Goal: Task Accomplishment & Management: Manage account settings

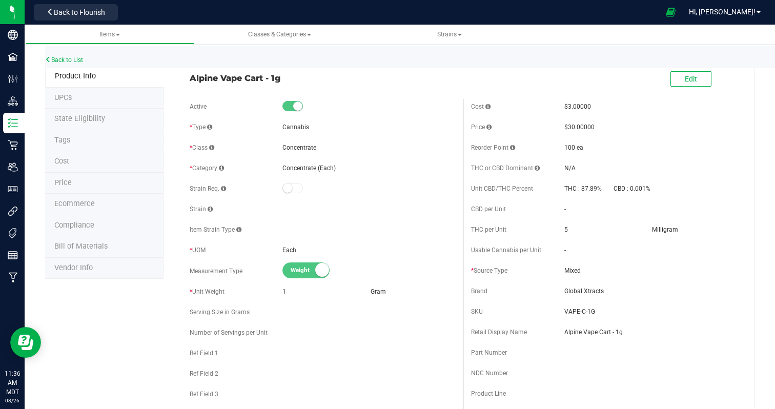
click at [295, 106] on small at bounding box center [297, 106] width 9 height 9
click at [689, 82] on span "Edit" at bounding box center [691, 79] width 12 height 8
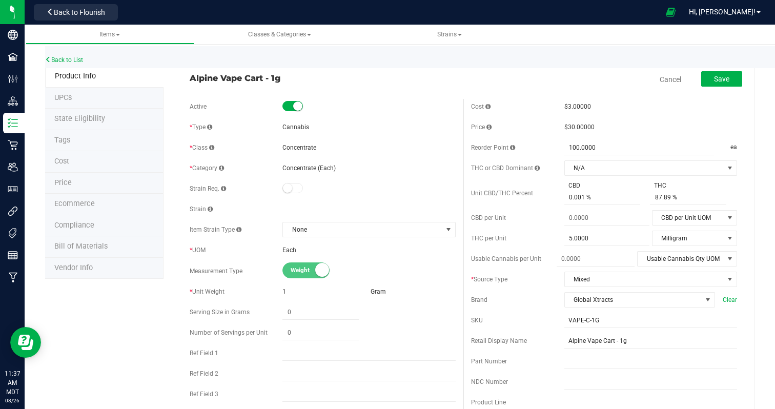
click at [292, 105] on span at bounding box center [293, 106] width 21 height 10
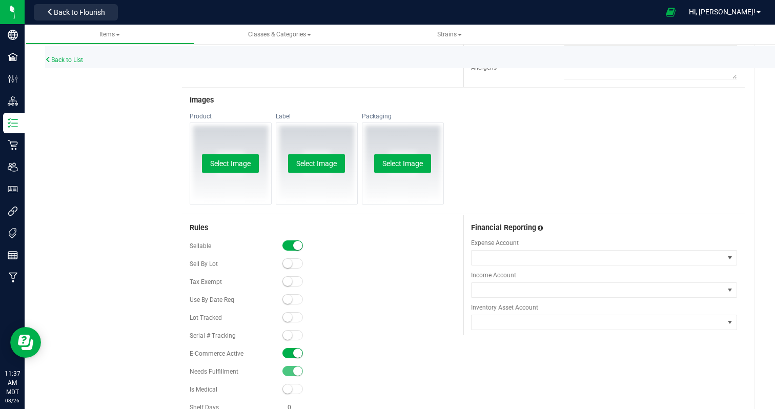
scroll to position [483, 0]
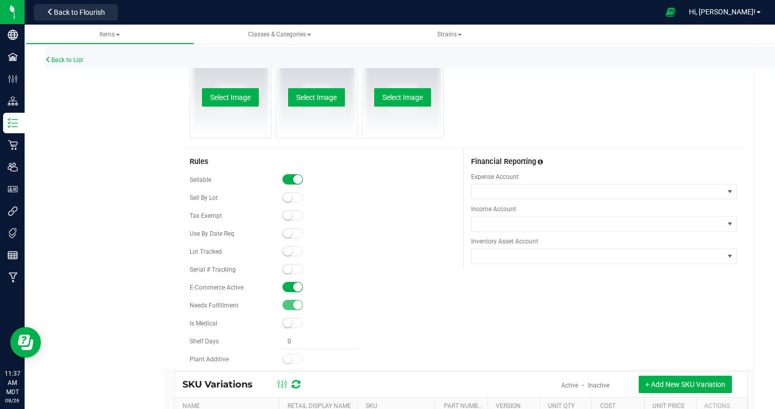
click at [294, 177] on small at bounding box center [297, 179] width 9 height 9
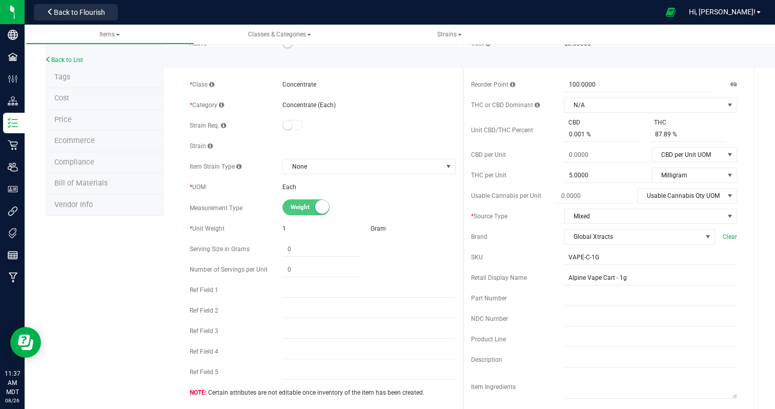
scroll to position [0, 0]
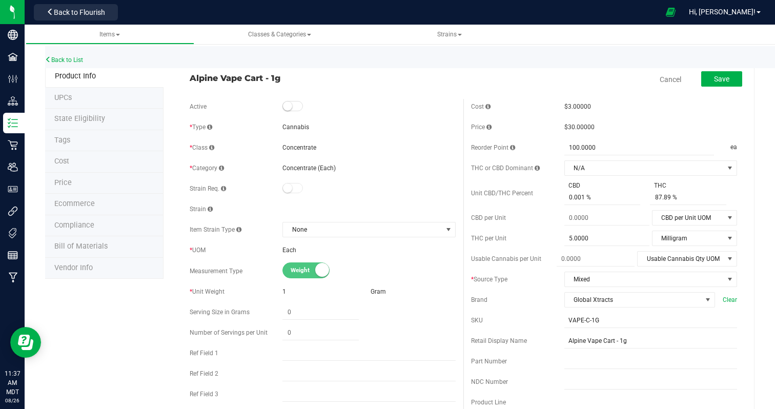
click at [94, 204] on li "Ecommerce" at bounding box center [104, 205] width 118 height 22
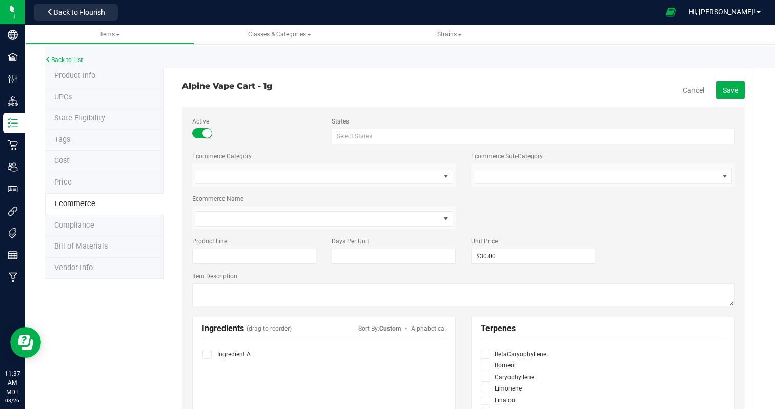
click at [203, 134] on small at bounding box center [207, 133] width 9 height 9
click at [730, 86] on span "Save" at bounding box center [730, 90] width 15 height 8
click at [65, 59] on link "Back to List" at bounding box center [64, 59] width 38 height 7
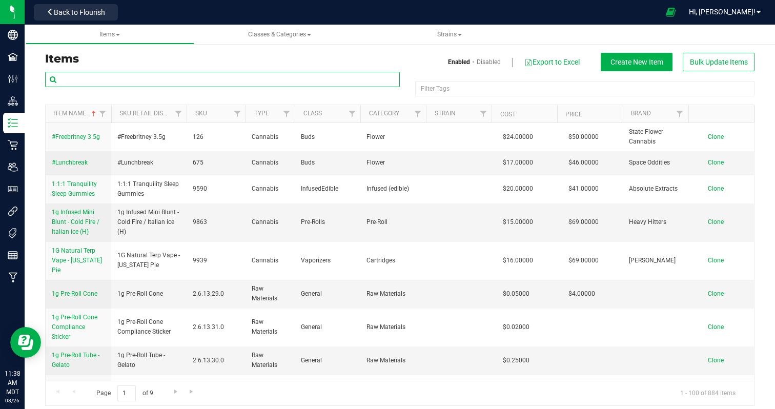
click at [194, 79] on input "text" at bounding box center [222, 79] width 355 height 15
type input "alpine vape"
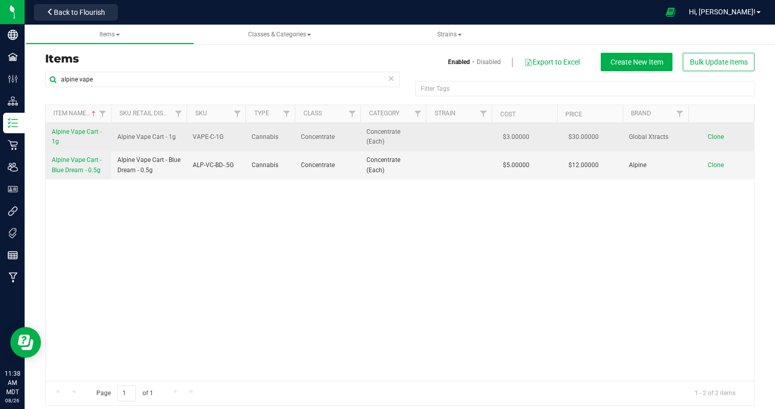
click at [77, 130] on span "Alpine Vape Cart - 1g" at bounding box center [77, 136] width 50 height 17
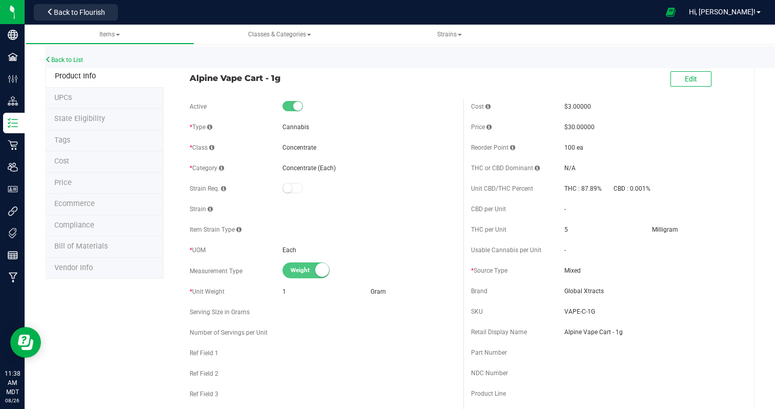
click at [70, 201] on span "Ecommerce" at bounding box center [74, 203] width 41 height 9
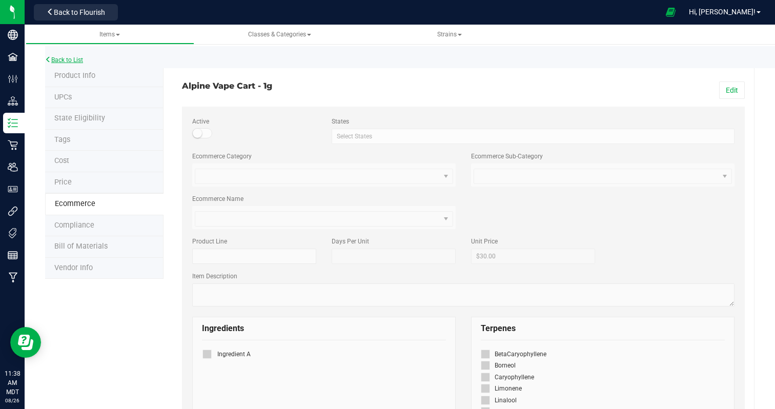
click at [54, 61] on link "Back to List" at bounding box center [64, 59] width 38 height 7
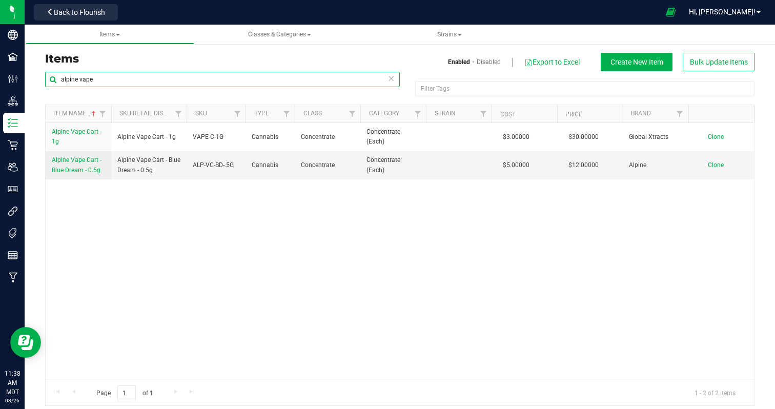
click at [161, 83] on input "alpine vape" at bounding box center [222, 79] width 355 height 15
type input "free"
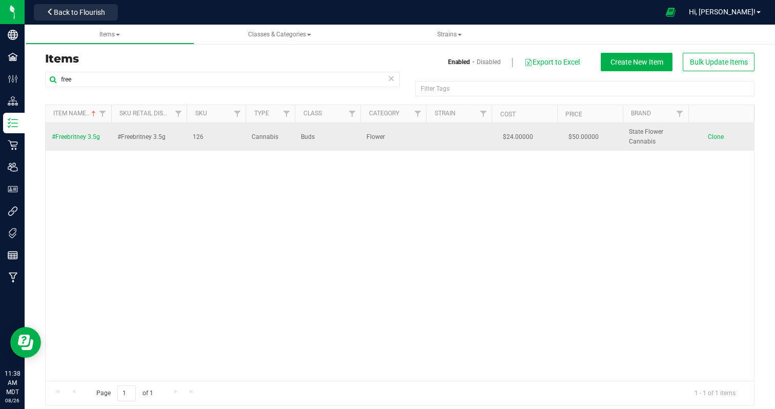
click at [68, 138] on span "#Freebritney 3.5g" at bounding box center [76, 136] width 48 height 7
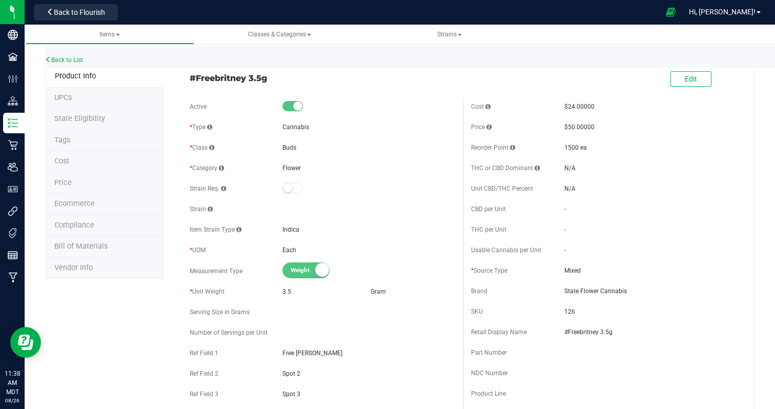
click at [72, 201] on span "Ecommerce" at bounding box center [74, 203] width 41 height 9
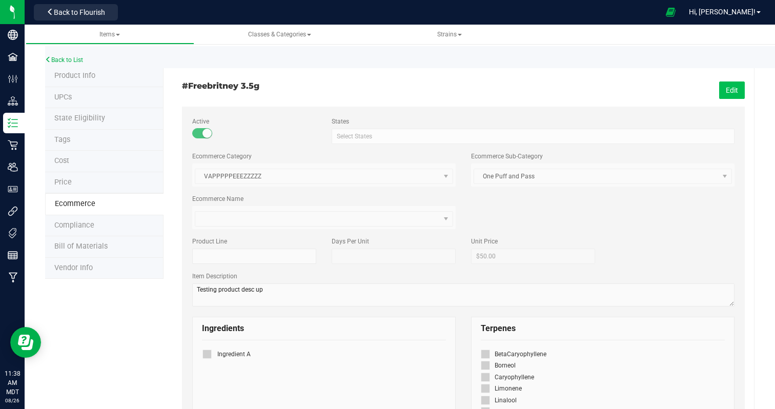
click at [734, 94] on button "Edit" at bounding box center [732, 90] width 26 height 17
click at [206, 130] on small at bounding box center [207, 133] width 9 height 9
click at [735, 91] on span "Save" at bounding box center [730, 90] width 15 height 8
click at [74, 77] on span "Product Info" at bounding box center [74, 75] width 41 height 9
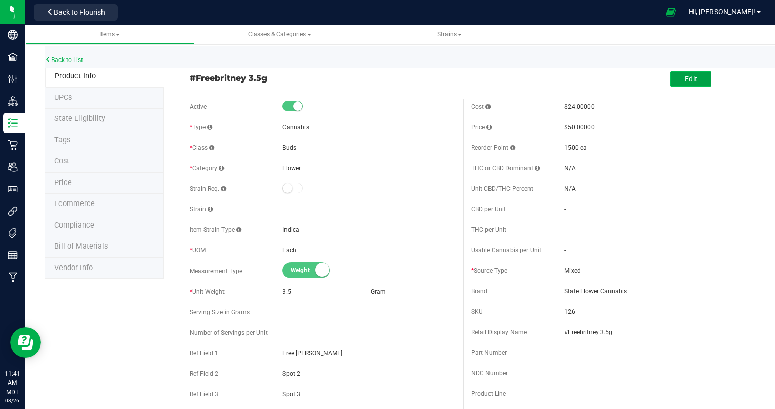
click at [700, 76] on button "Edit" at bounding box center [691, 78] width 41 height 15
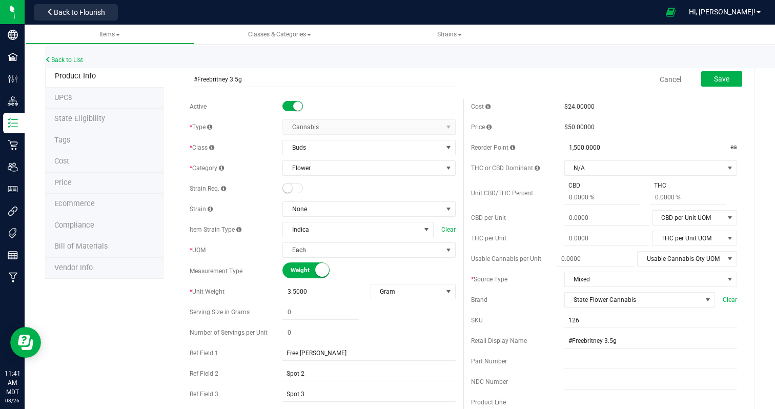
click at [294, 107] on small at bounding box center [297, 106] width 9 height 9
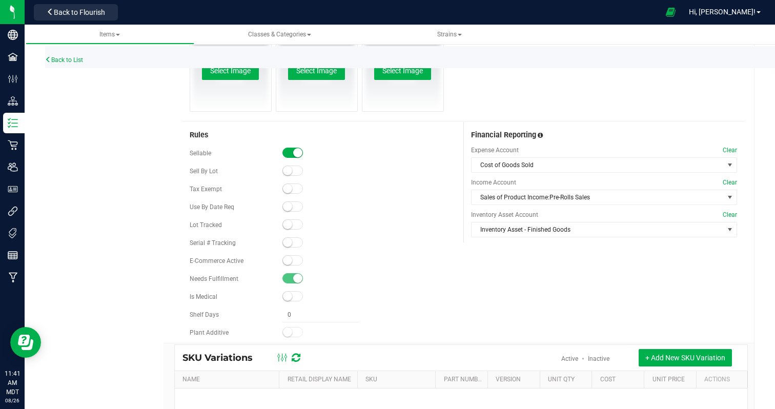
scroll to position [510, 0]
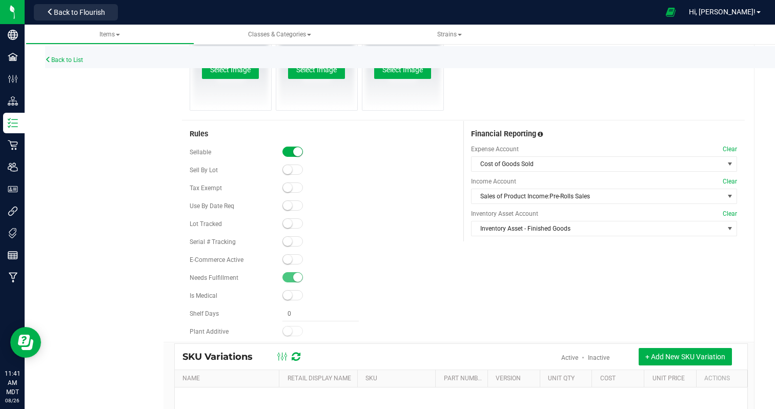
click at [289, 148] on span at bounding box center [293, 152] width 21 height 10
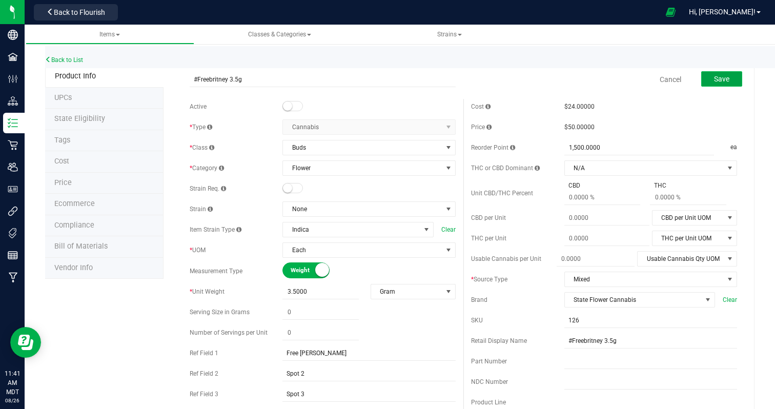
click at [723, 78] on span "Save" at bounding box center [721, 79] width 15 height 8
click at [290, 107] on small at bounding box center [287, 106] width 9 height 9
click at [728, 76] on span "Save" at bounding box center [721, 79] width 15 height 8
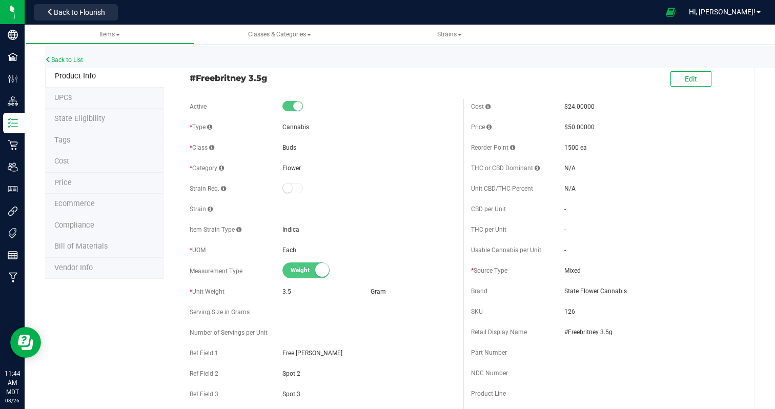
click at [248, 75] on span "#Freebritney 3.5g" at bounding box center [323, 78] width 266 height 12
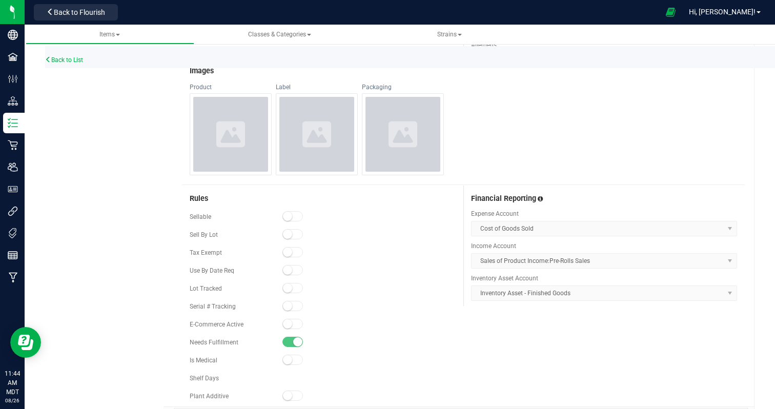
scroll to position [424, 0]
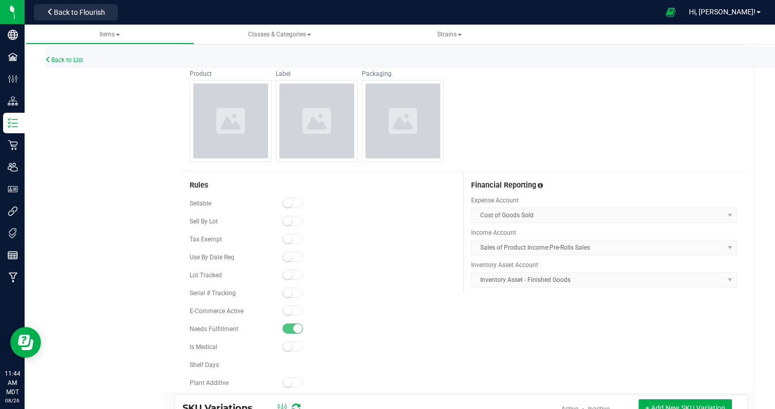
drag, startPoint x: 208, startPoint y: 206, endPoint x: 202, endPoint y: 206, distance: 5.6
click at [204, 206] on div "Sellable" at bounding box center [236, 203] width 93 height 9
click at [195, 307] on div "E-Commerce Active" at bounding box center [236, 311] width 93 height 9
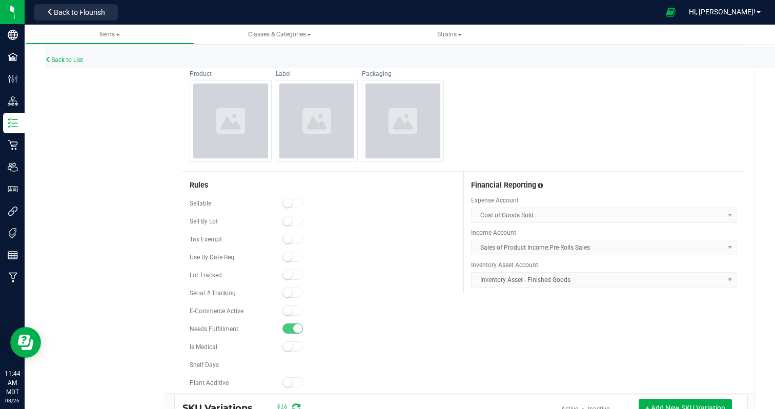
scroll to position [98, 0]
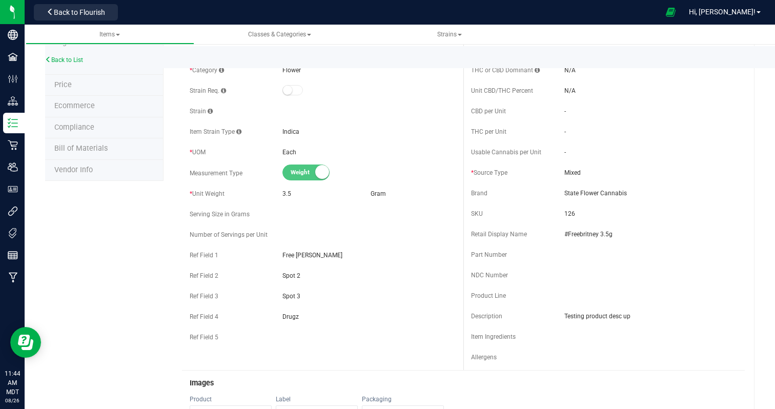
click at [95, 102] on li "Ecommerce" at bounding box center [104, 107] width 118 height 22
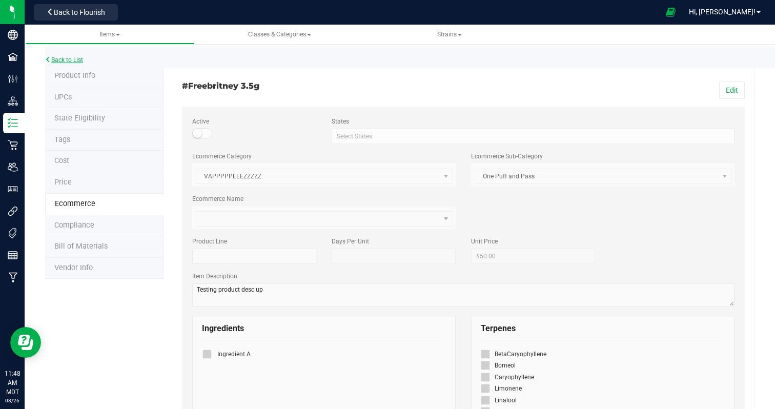
click at [67, 58] on link "Back to List" at bounding box center [64, 59] width 38 height 7
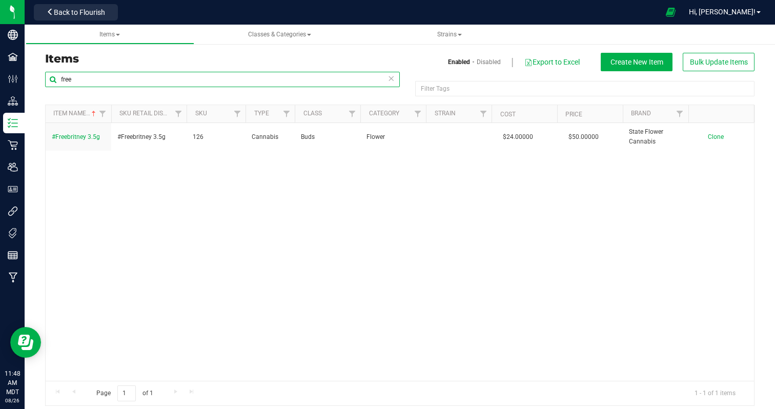
click at [170, 81] on input "free" at bounding box center [222, 79] width 355 height 15
paste input "[PERSON_NAME] Baby II"
type input "[PERSON_NAME] Baby II"
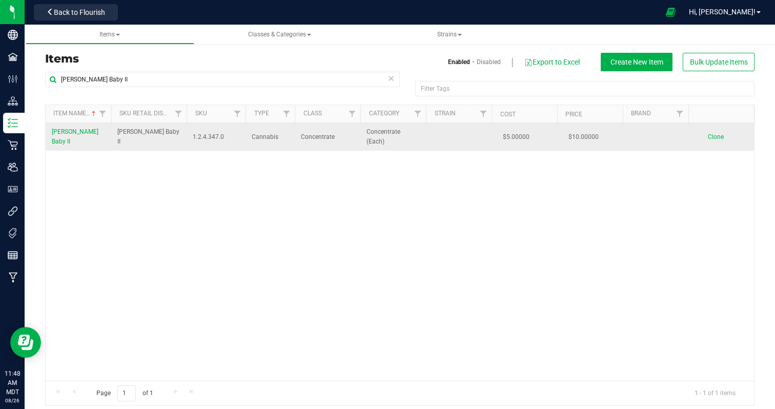
click at [79, 133] on span "[PERSON_NAME] Baby II" at bounding box center [75, 136] width 47 height 17
